Goal: Task Accomplishment & Management: Use online tool/utility

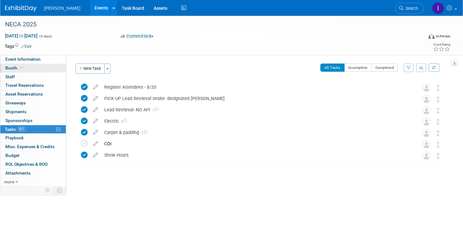
click at [26, 68] on link "Booth" at bounding box center [33, 68] width 66 height 9
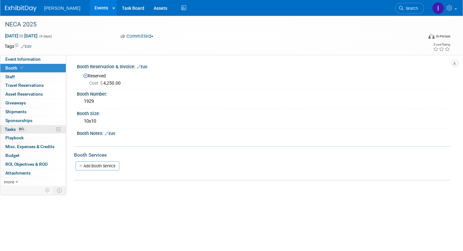
click at [18, 129] on span "86%" at bounding box center [21, 129] width 9 height 5
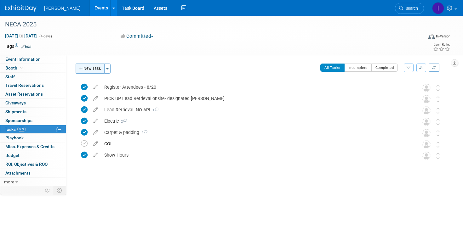
click at [98, 66] on button "New Task" at bounding box center [90, 69] width 29 height 10
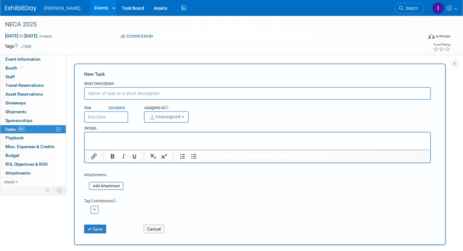
type input "Sky Skilled Labor,LLC [STREET_ADDRESS][PERSON_NAME] Ph. [PHONE_NUMBER] Fx. [PHO…"
click at [106, 139] on p "Rich Text Area. Press ALT-0 for help." at bounding box center [258, 138] width 338 height 6
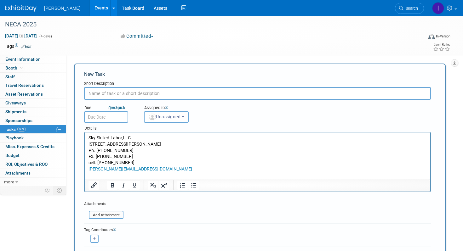
click at [101, 94] on input "text" at bounding box center [257, 93] width 347 height 13
type input "A"
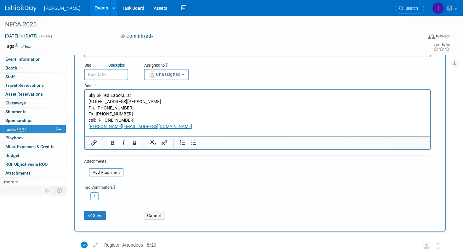
scroll to position [44, 0]
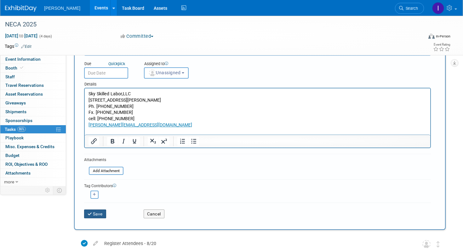
type input "EAC"
click at [90, 213] on icon "submit" at bounding box center [90, 214] width 5 height 4
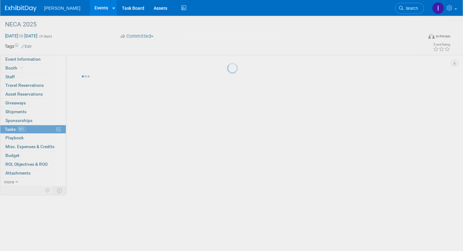
scroll to position [0, 0]
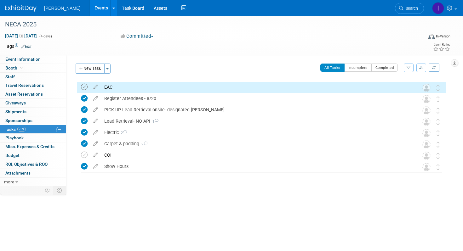
click at [85, 86] on icon at bounding box center [84, 87] width 7 height 7
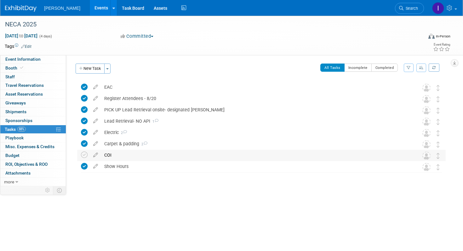
click at [128, 158] on div "COI" at bounding box center [255, 155] width 309 height 11
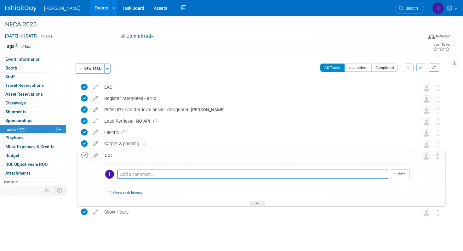
click at [87, 155] on icon at bounding box center [84, 155] width 7 height 7
click at [123, 155] on div "COI" at bounding box center [255, 155] width 308 height 11
